Goal: Task Accomplishment & Management: Use online tool/utility

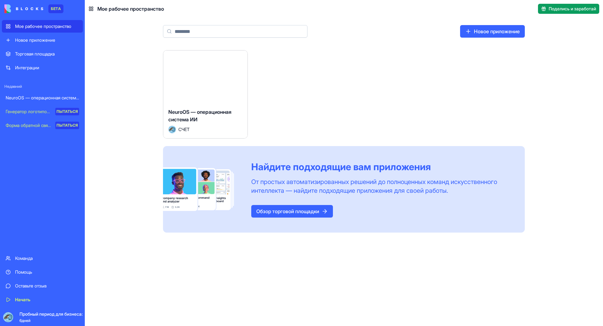
click at [29, 51] on font "Торговая площадка" at bounding box center [35, 53] width 40 height 5
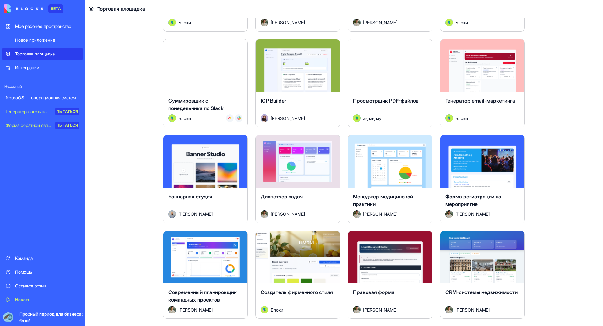
scroll to position [1004, 0]
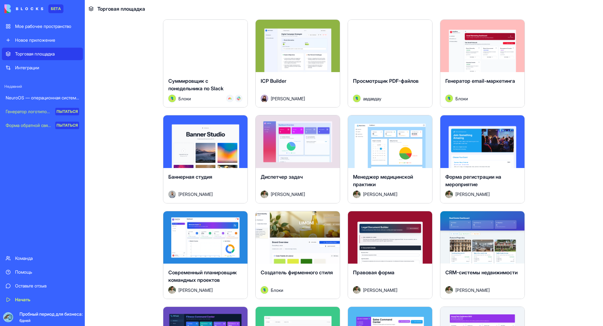
click at [42, 102] on link "NeuroOS — операционная система ИИ" at bounding box center [42, 98] width 81 height 13
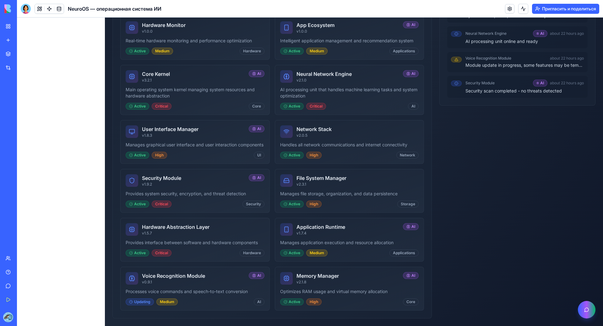
scroll to position [415, 0]
click at [589, 299] on button "Open AI Assistant" at bounding box center [586, 309] width 19 height 19
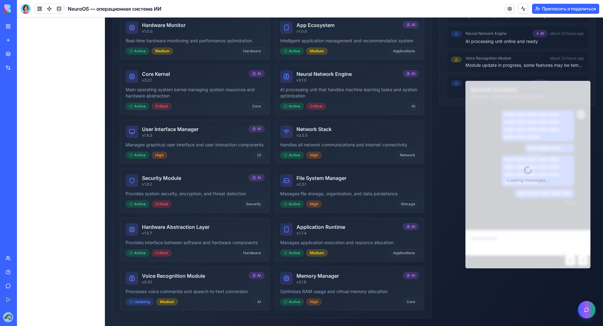
scroll to position [69, 0]
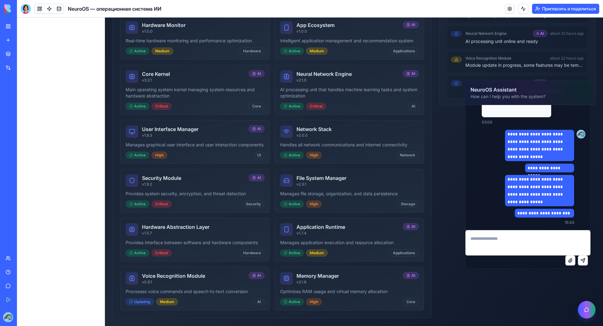
click at [525, 237] on textarea at bounding box center [527, 243] width 125 height 25
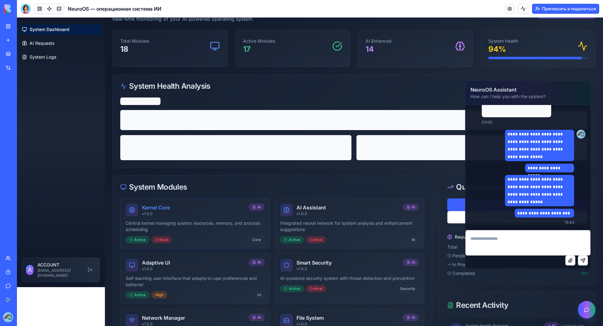
scroll to position [7, 0]
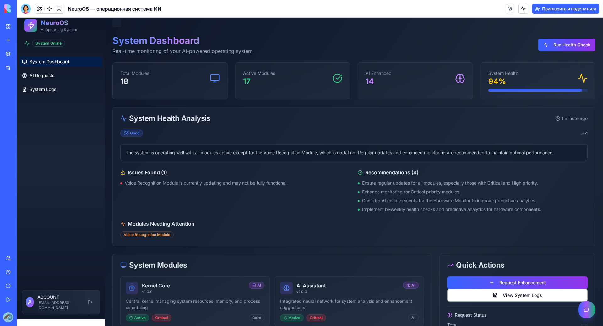
scroll to position [0, 0]
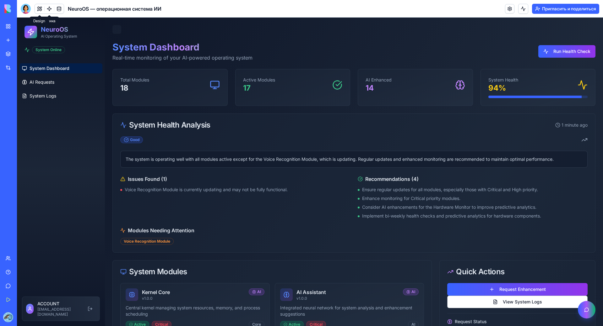
click at [39, 10] on button at bounding box center [39, 8] width 9 height 9
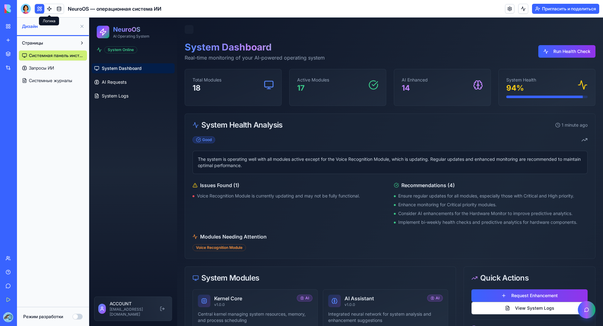
click at [47, 9] on link at bounding box center [49, 8] width 9 height 9
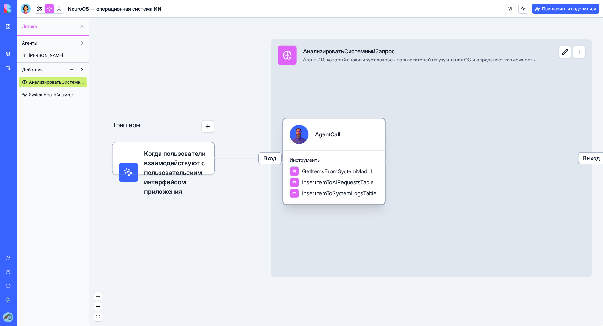
click at [359, 176] on div "GetItemsFromSystemModulesTable InsertItemToAIRequestsTable InsertItemToSystemLo…" at bounding box center [333, 183] width 89 height 32
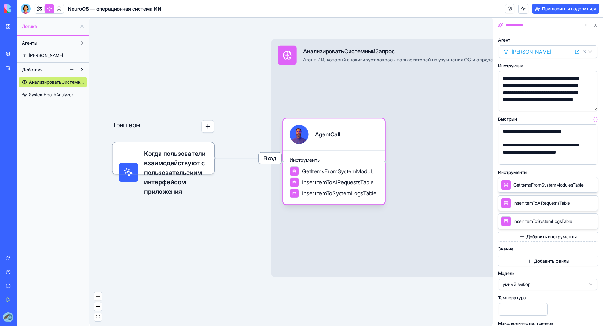
scroll to position [242, 0]
click at [318, 183] on span "InsertItemToAIRequestsTable" at bounding box center [337, 183] width 71 height 8
click at [318, 186] on span "InsertItemToAIRequestsTable" at bounding box center [337, 183] width 71 height 8
click at [317, 199] on div "Инструменты GetItemsFromSystemModulesTable InsertItemToAIRequestsTable InsertIt…" at bounding box center [333, 177] width 101 height 54
click at [180, 195] on font "Когда пользователи взаимодействуют с пользовательским интерфейсом приложения" at bounding box center [174, 173] width 61 height 46
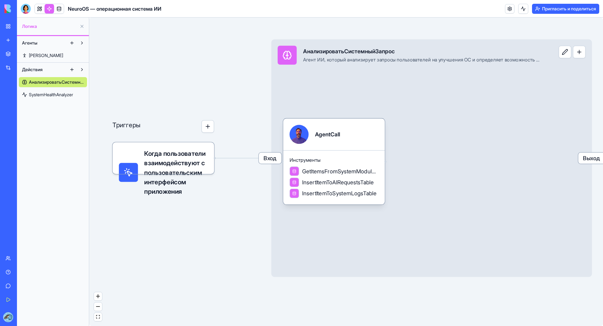
click at [57, 98] on span "SystemHealthAnalyzer" at bounding box center [51, 95] width 44 height 6
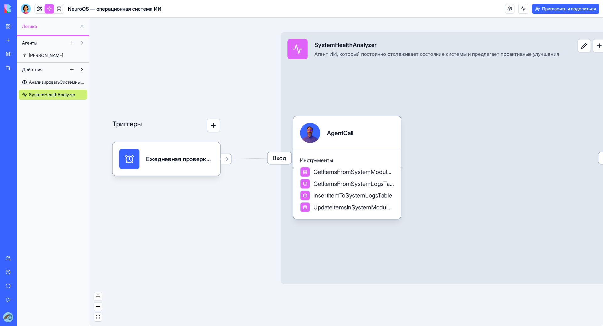
click at [16, 78] on div "БЕТА Мое рабочее пространство Новое приложение Торговая площадка Интеграции Нед…" at bounding box center [8, 163] width 17 height 326
click at [27, 30] on link "Мое рабочее пространство" at bounding box center [14, 26] width 25 height 13
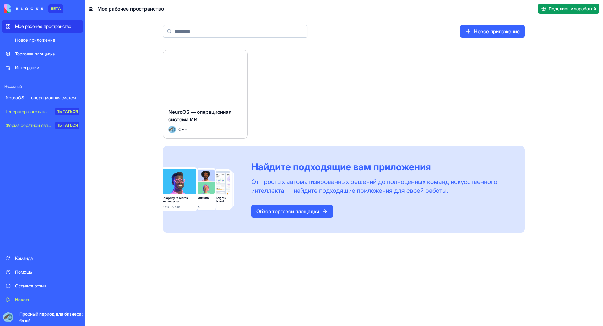
click at [216, 122] on div "NeuroOS — операционная система ИИ" at bounding box center [205, 117] width 74 height 18
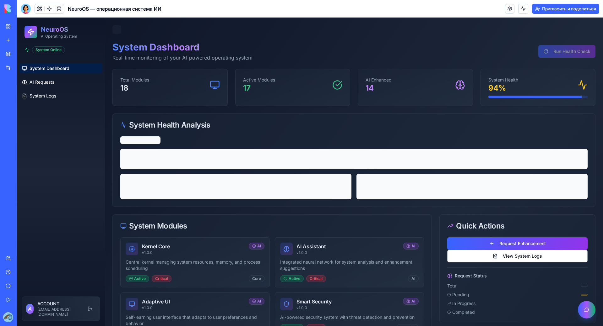
click at [6, 294] on link "Начать" at bounding box center [14, 300] width 25 height 13
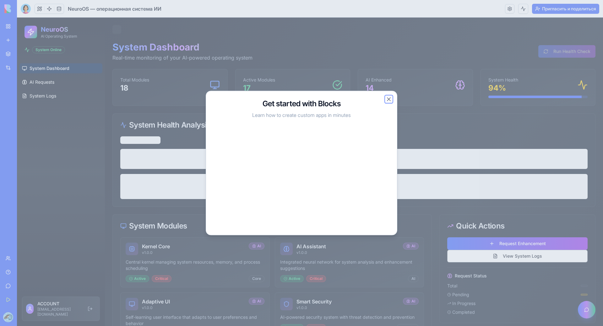
click at [385, 96] on button "Close" at bounding box center [388, 99] width 6 height 6
click at [388, 96] on button "Close" at bounding box center [388, 99] width 6 height 6
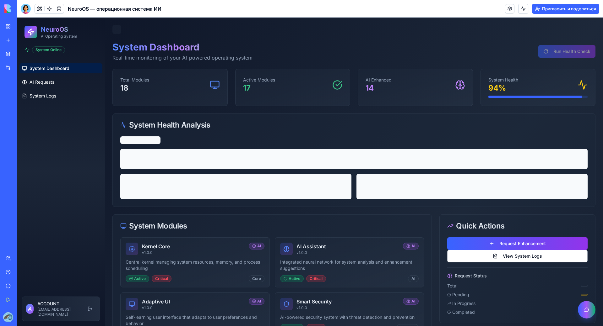
click at [21, 42] on font "Новое приложение" at bounding box center [35, 39] width 40 height 5
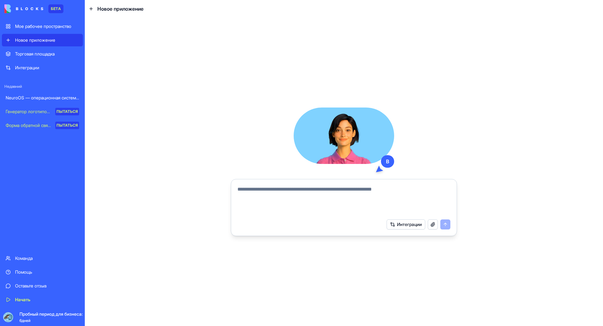
type textarea "*"
type textarea "**********"
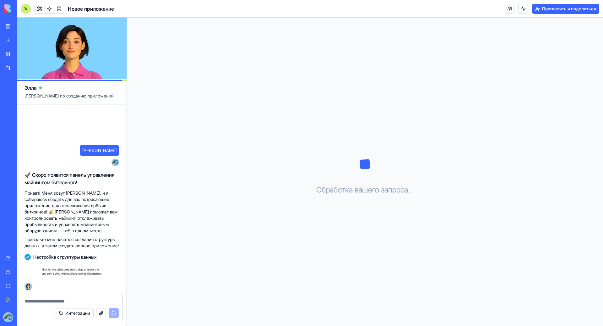
scroll to position [3, 0]
